Goal: Task Accomplishment & Management: Use online tool/utility

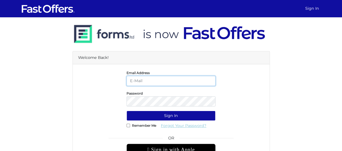
type input "christiangarcia@property.ca"
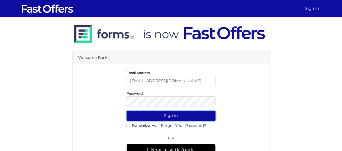
click at [169, 114] on button "Sign In" at bounding box center [171, 116] width 89 height 10
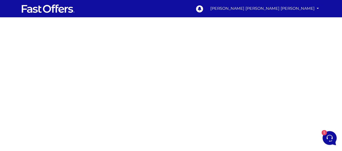
scroll to position [68, 0]
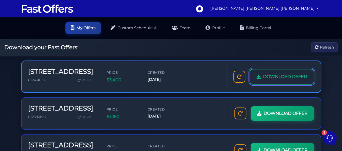
click at [260, 75] on icon at bounding box center [259, 77] width 4 height 4
